Goal: Information Seeking & Learning: Learn about a topic

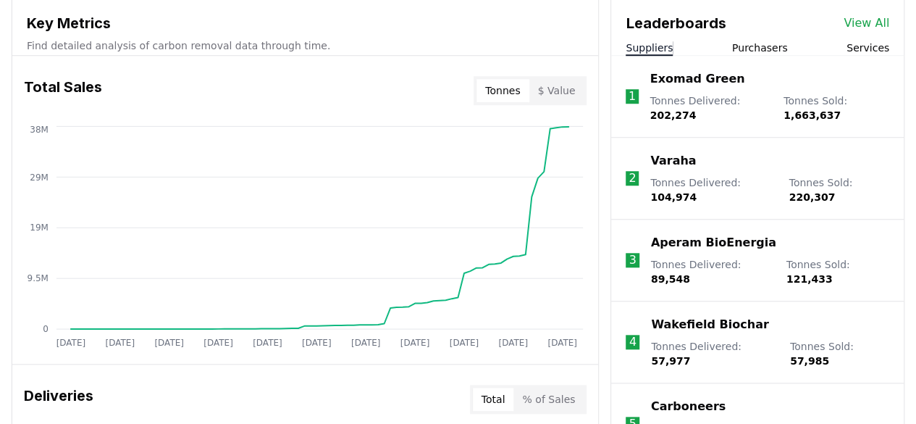
scroll to position [535, 0]
click at [792, 55] on li "1 Exomad Green Tonnes Delivered : 202,274 Tonnes Sold : 1,663,637" at bounding box center [757, 96] width 293 height 82
click at [769, 51] on button "Purchasers" at bounding box center [760, 47] width 56 height 14
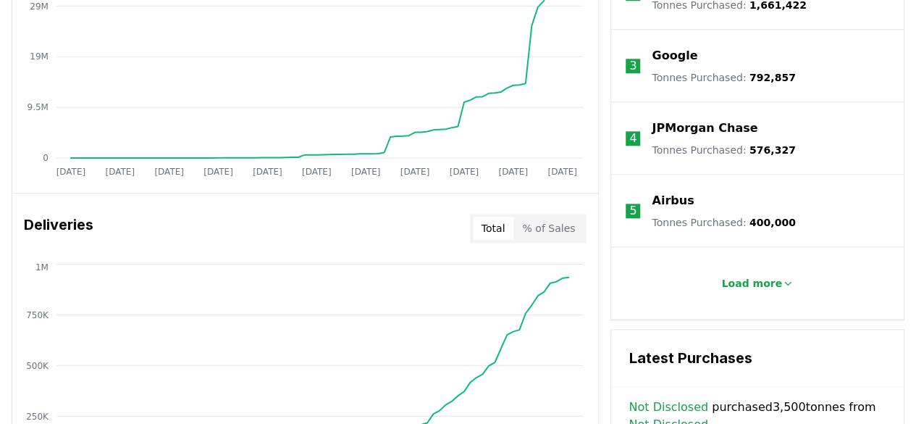
scroll to position [706, 0]
click at [756, 288] on button "Load more" at bounding box center [758, 282] width 96 height 29
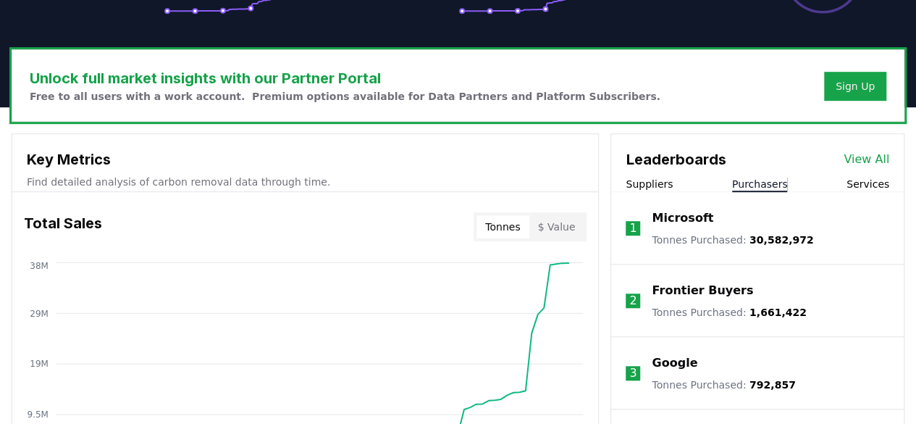
scroll to position [262, 0]
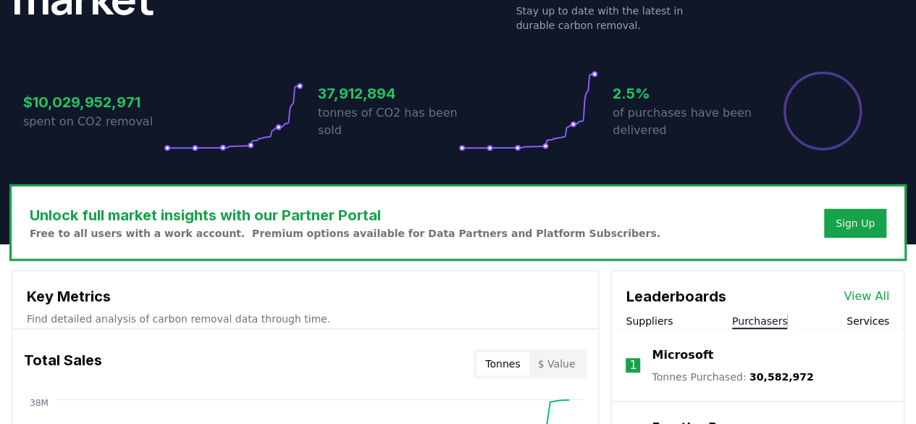
click at [672, 333] on li "1 Microsoft Tonnes Purchased : 30,582,972" at bounding box center [757, 365] width 293 height 72
click at [659, 317] on button "Suppliers" at bounding box center [649, 321] width 47 height 14
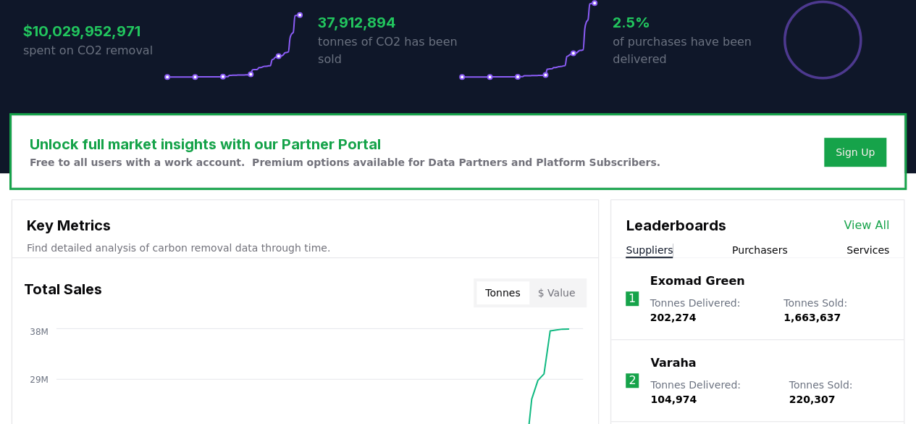
click at [561, 281] on button "$ Value" at bounding box center [557, 292] width 55 height 23
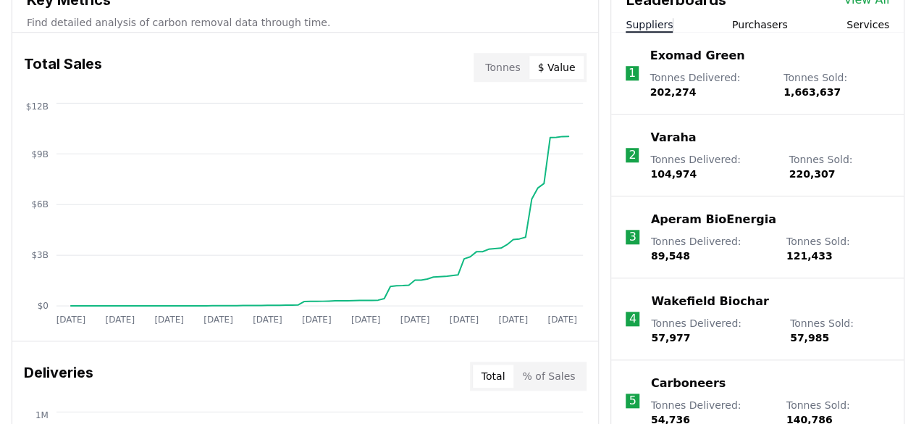
scroll to position [404, 0]
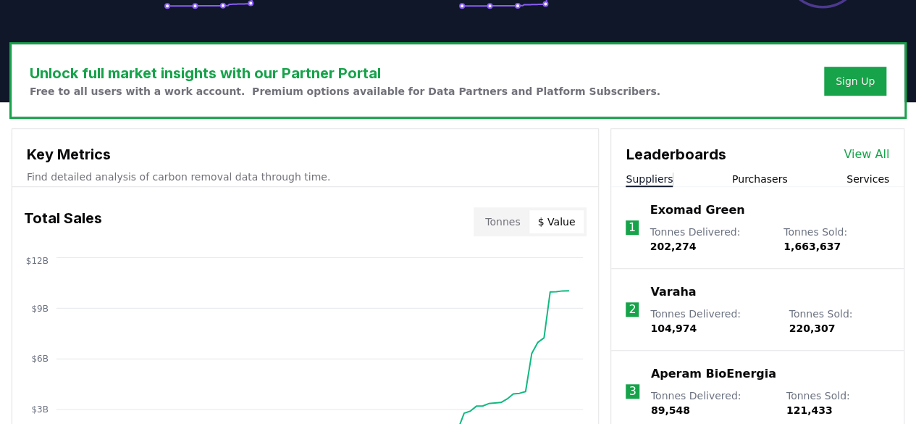
click at [614, 369] on li "3 Aperam BioEnergia Tonnes Delivered : 89,548 Tonnes Sold : 121,433" at bounding box center [757, 392] width 293 height 82
click at [504, 228] on button "Tonnes" at bounding box center [503, 221] width 52 height 23
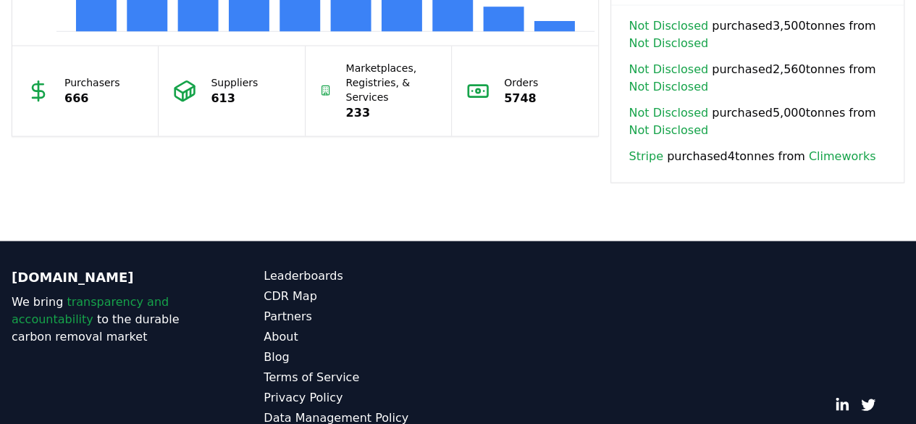
click at [618, 267] on div "© 2025 [DOMAIN_NAME]. All rights reserved." at bounding box center [711, 357] width 389 height 180
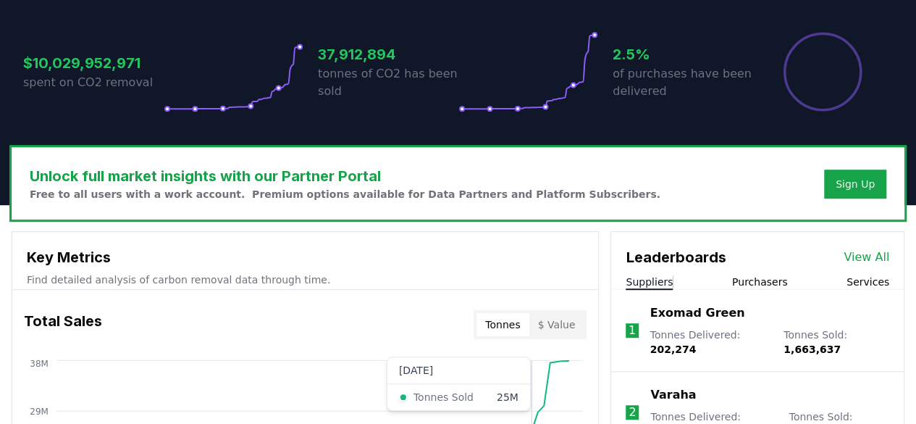
click at [612, 319] on li "1 Exomad Green Tonnes Delivered : 202,274 Tonnes Sold : 1,663,637" at bounding box center [757, 331] width 293 height 82
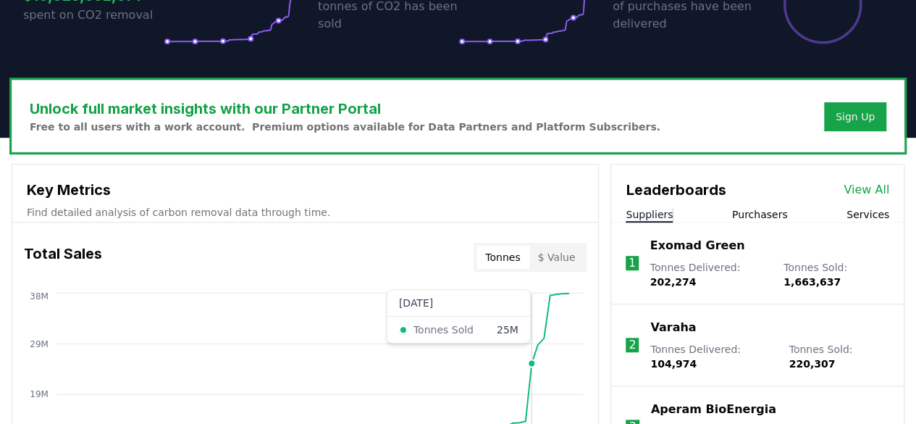
scroll to position [595, 0]
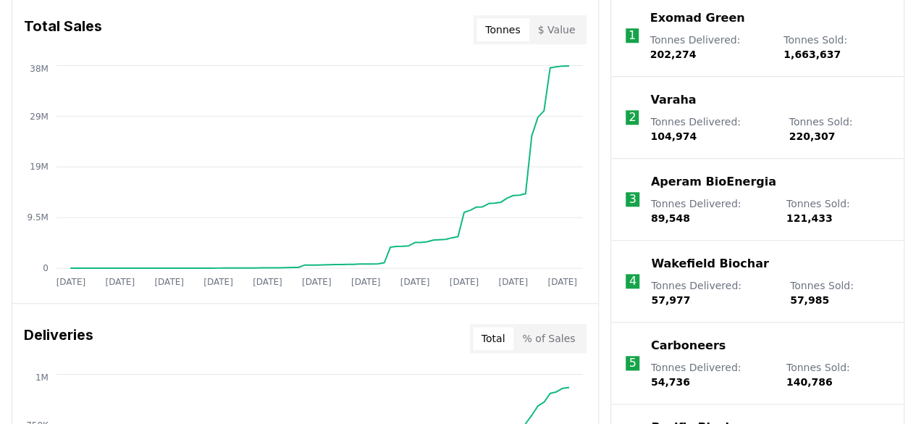
click at [562, 67] on icon "[DATE] [DATE] [DATE] [DATE] [DATE] [DATE] [DATE] [DATE] [DATE] [DATE] [DATE] 0 …" at bounding box center [299, 178] width 574 height 232
click at [559, 64] on circle at bounding box center [562, 65] width 7 height 7
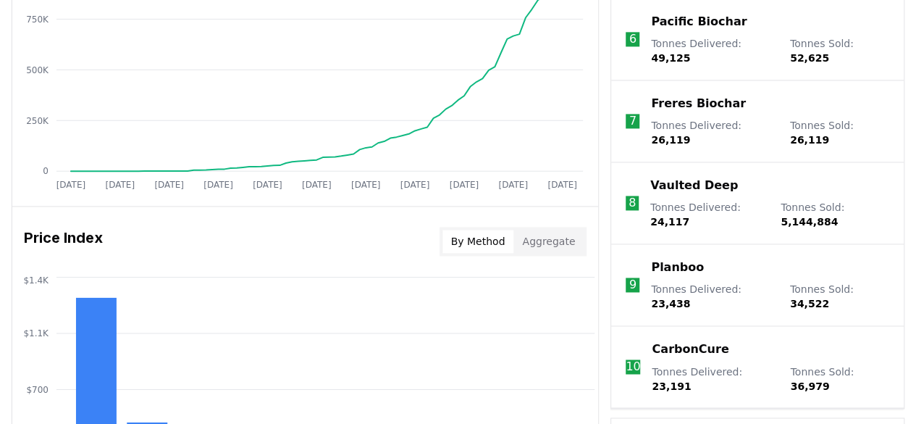
scroll to position [1025, 0]
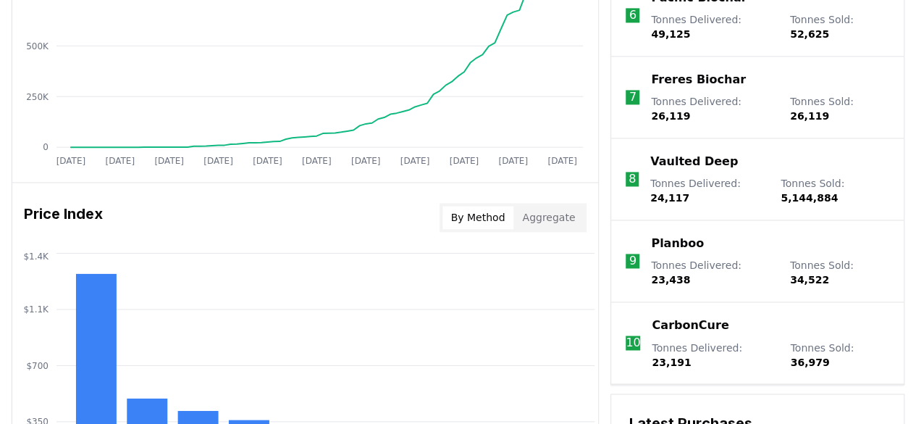
click at [568, 219] on button "Aggregate" at bounding box center [549, 217] width 70 height 23
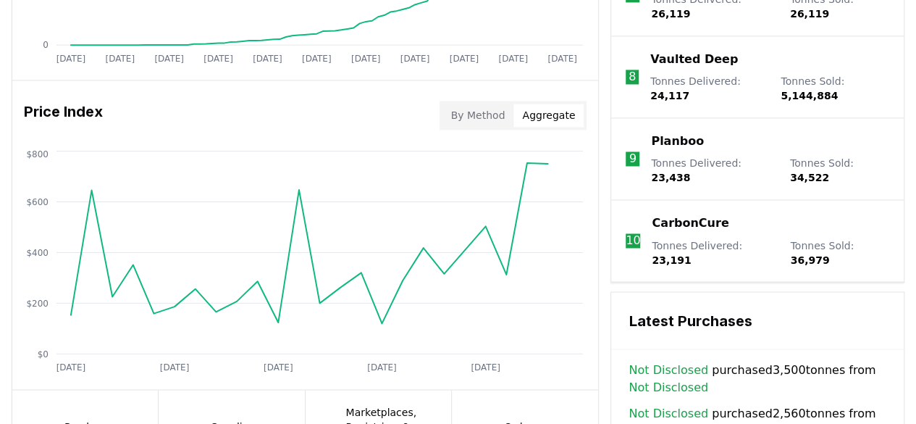
scroll to position [1123, 0]
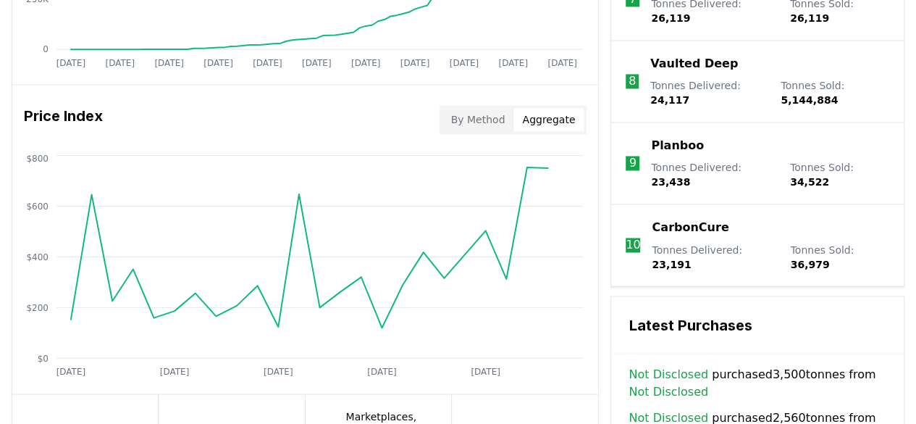
click at [529, 178] on icon "[DATE] [DATE] [DATE] [DATE] [DATE] $0 $200 $400 $600 $800" at bounding box center [299, 267] width 574 height 232
click at [548, 164] on icon "[DATE] [DATE] [DATE] [DATE] [DATE] $0 $200 $400 $600 $800" at bounding box center [299, 267] width 574 height 232
click at [506, 269] on icon "[DATE] [DATE] [DATE] [DATE] [DATE] $0 $200 $400 $600 $800" at bounding box center [299, 267] width 574 height 232
click at [488, 227] on icon "[DATE] [DATE] [DATE] [DATE] [DATE] $0 $200 $400 $600 $800" at bounding box center [299, 267] width 574 height 232
click at [448, 283] on icon "[DATE] [DATE] [DATE] [DATE] [DATE] $0 $200 $400 $600 $800" at bounding box center [299, 267] width 574 height 232
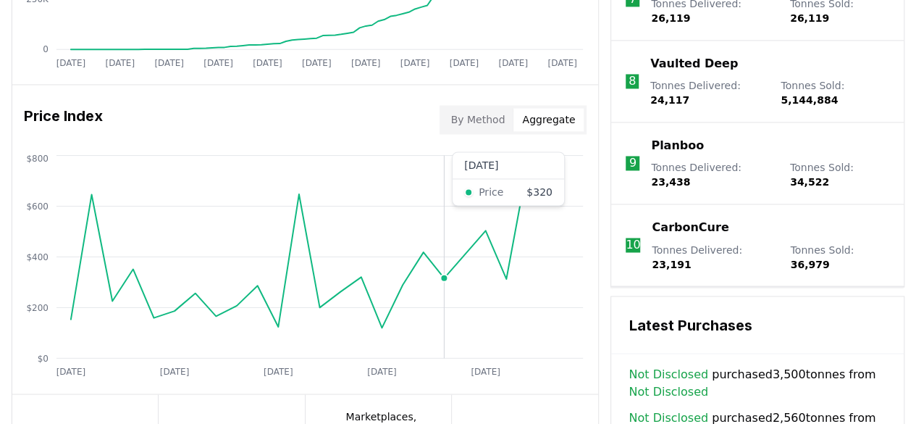
click at [425, 248] on icon "[DATE] [DATE] [DATE] [DATE] [DATE] $0 $200 $400 $600 $800" at bounding box center [299, 267] width 574 height 232
click at [383, 322] on icon at bounding box center [309, 247] width 477 height 160
click at [394, 301] on icon at bounding box center [309, 247] width 477 height 160
click at [403, 281] on circle at bounding box center [402, 284] width 7 height 7
click at [377, 284] on icon "[DATE] [DATE] [DATE] [DATE] [DATE] $0 $200 $400 $600 $800" at bounding box center [299, 267] width 574 height 232
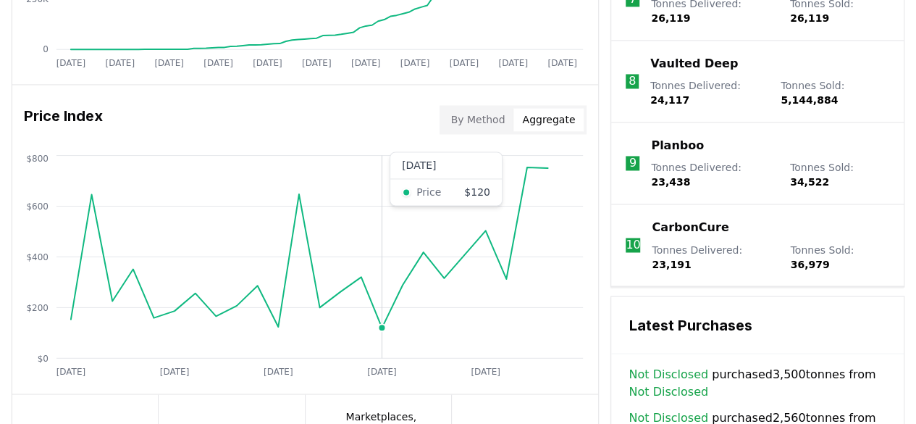
click at [358, 283] on icon "[DATE] [DATE] [DATE] [DATE] [DATE] $0 $200 $400 $600 $800" at bounding box center [299, 267] width 574 height 232
click at [325, 301] on icon at bounding box center [309, 247] width 477 height 160
click at [296, 198] on icon "[DATE] [DATE] [DATE] [DATE] [DATE] $0 $200 $400 $600 $800" at bounding box center [299, 267] width 574 height 232
click at [280, 313] on icon at bounding box center [309, 247] width 477 height 160
click at [255, 283] on icon "[DATE] [DATE] [DATE] [DATE] [DATE] $0 $200 $400 $600 $800" at bounding box center [299, 267] width 574 height 232
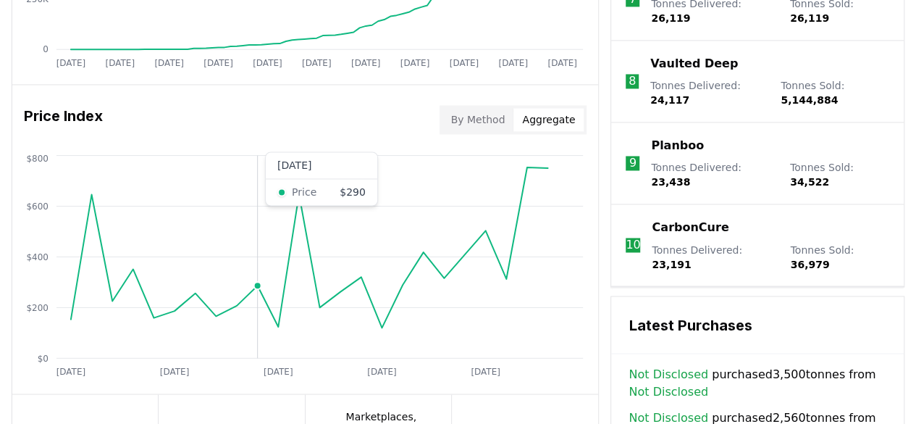
click at [225, 317] on icon "[DATE] [DATE] [DATE] [DATE] [DATE] $0 $200 $400 $600 $800" at bounding box center [299, 267] width 574 height 232
click at [235, 297] on icon "[DATE] [DATE] [DATE] [DATE] [DATE] $0 $200 $400 $600 $800" at bounding box center [299, 267] width 574 height 232
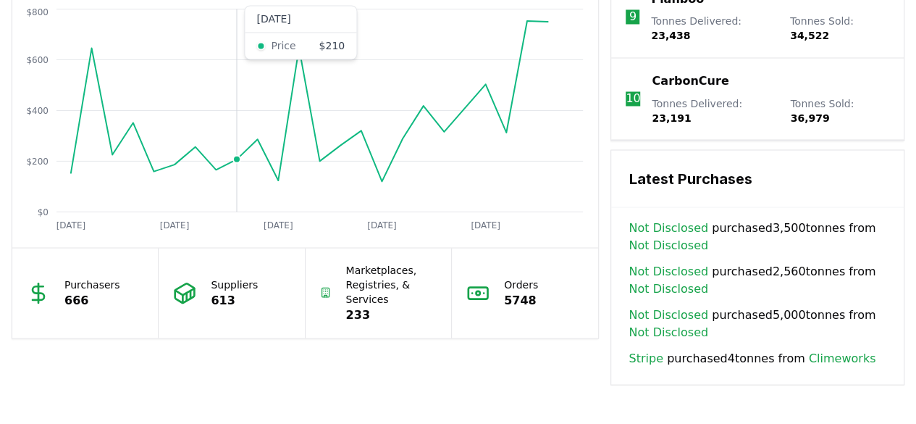
scroll to position [1384, 0]
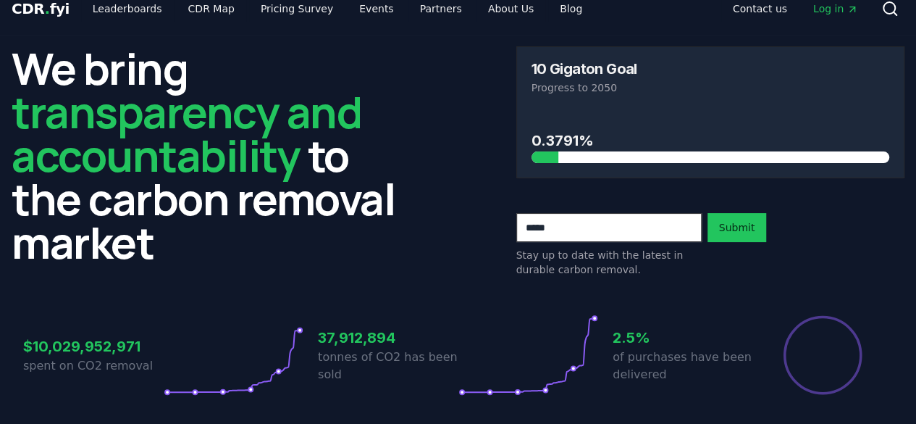
scroll to position [0, 0]
